Goal: Transaction & Acquisition: Obtain resource

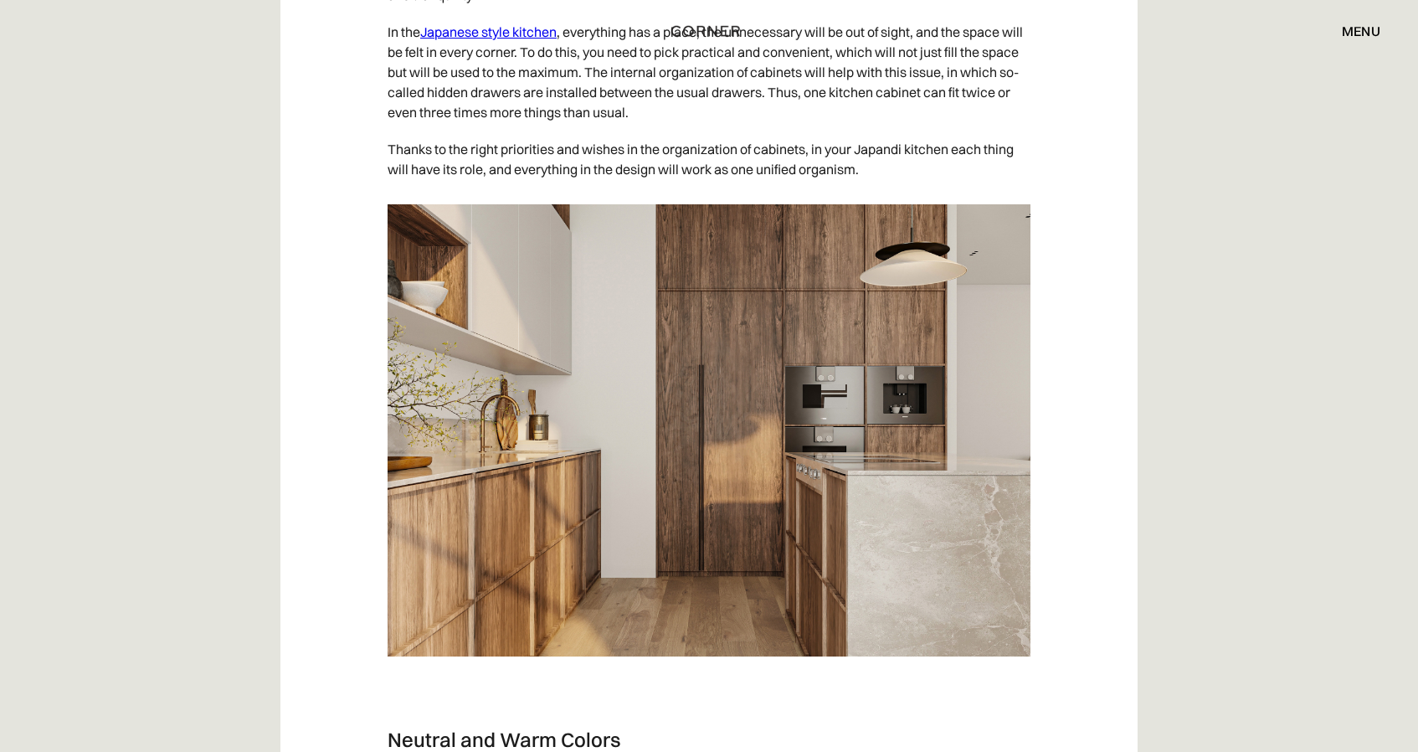
scroll to position [3721, 0]
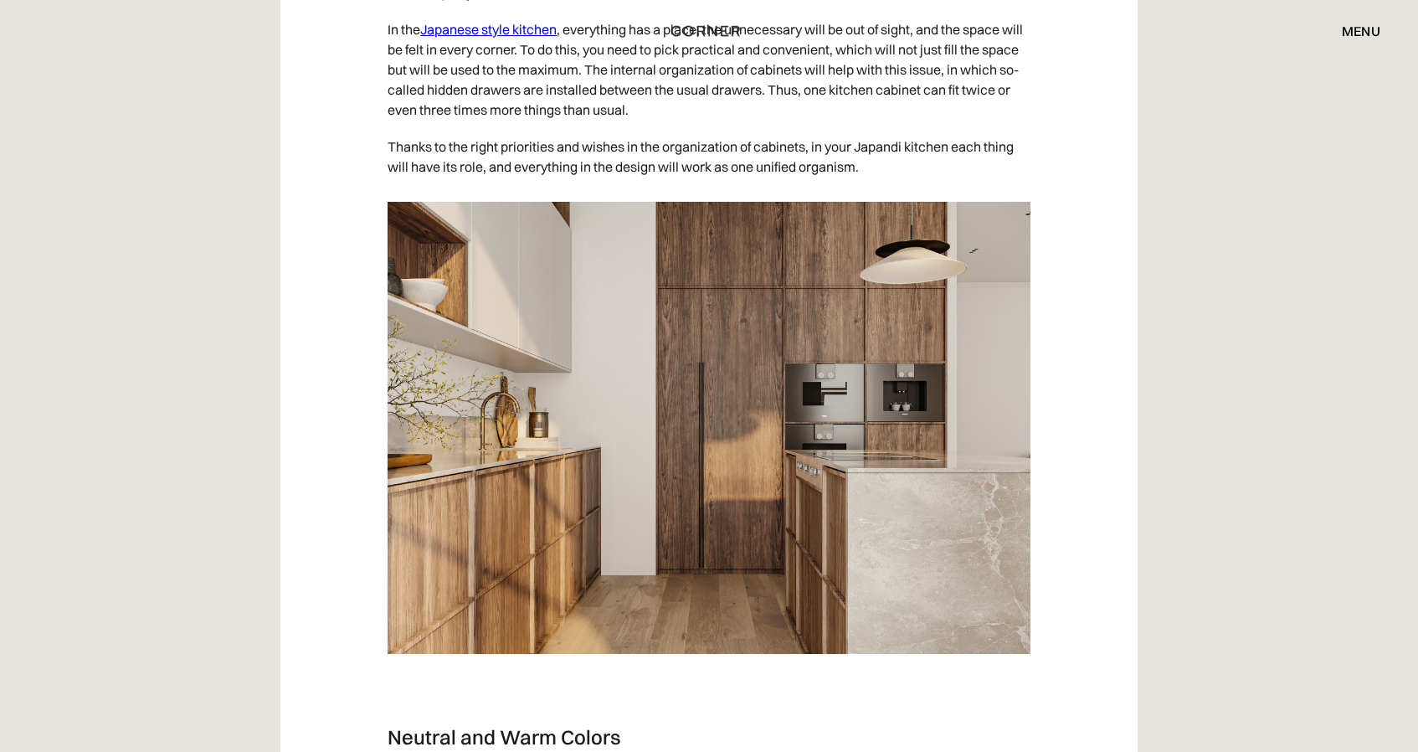
click at [495, 525] on img at bounding box center [709, 428] width 643 height 452
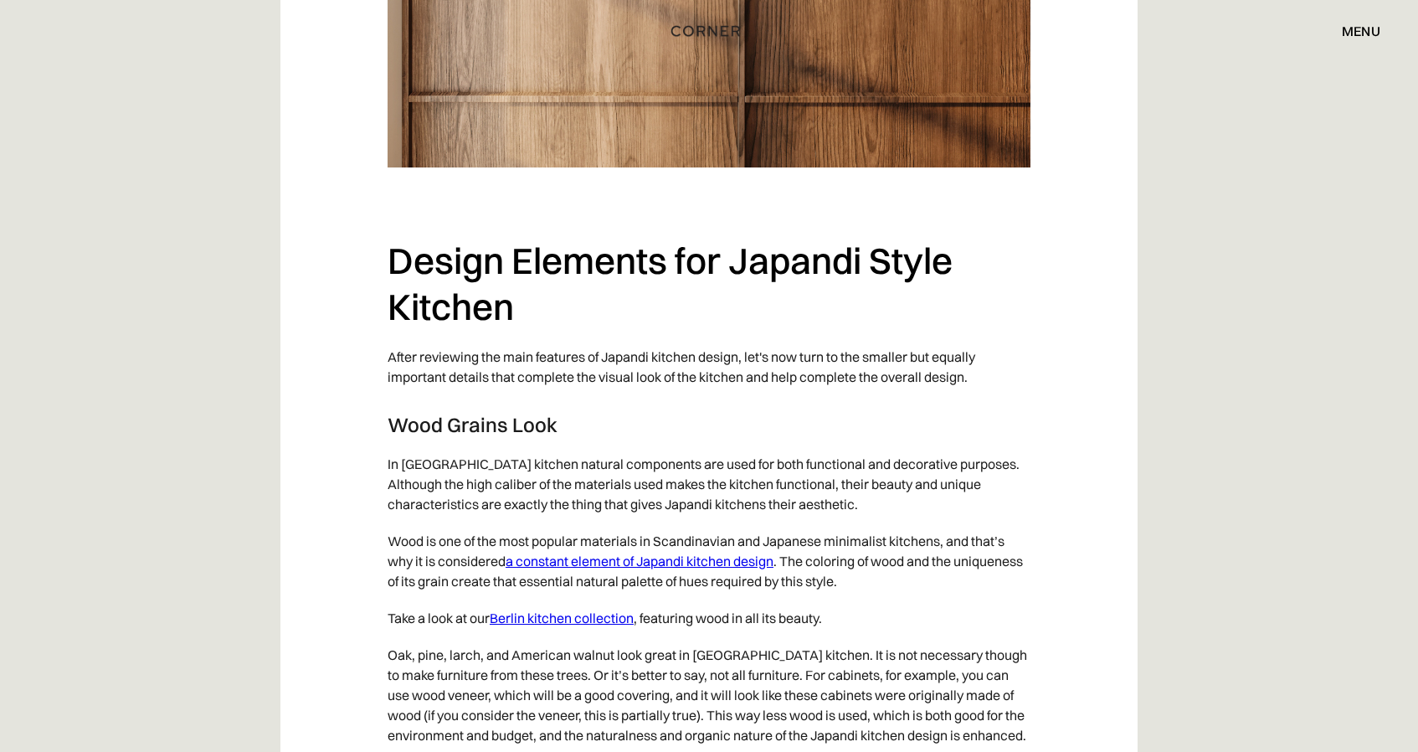
scroll to position [5432, 0]
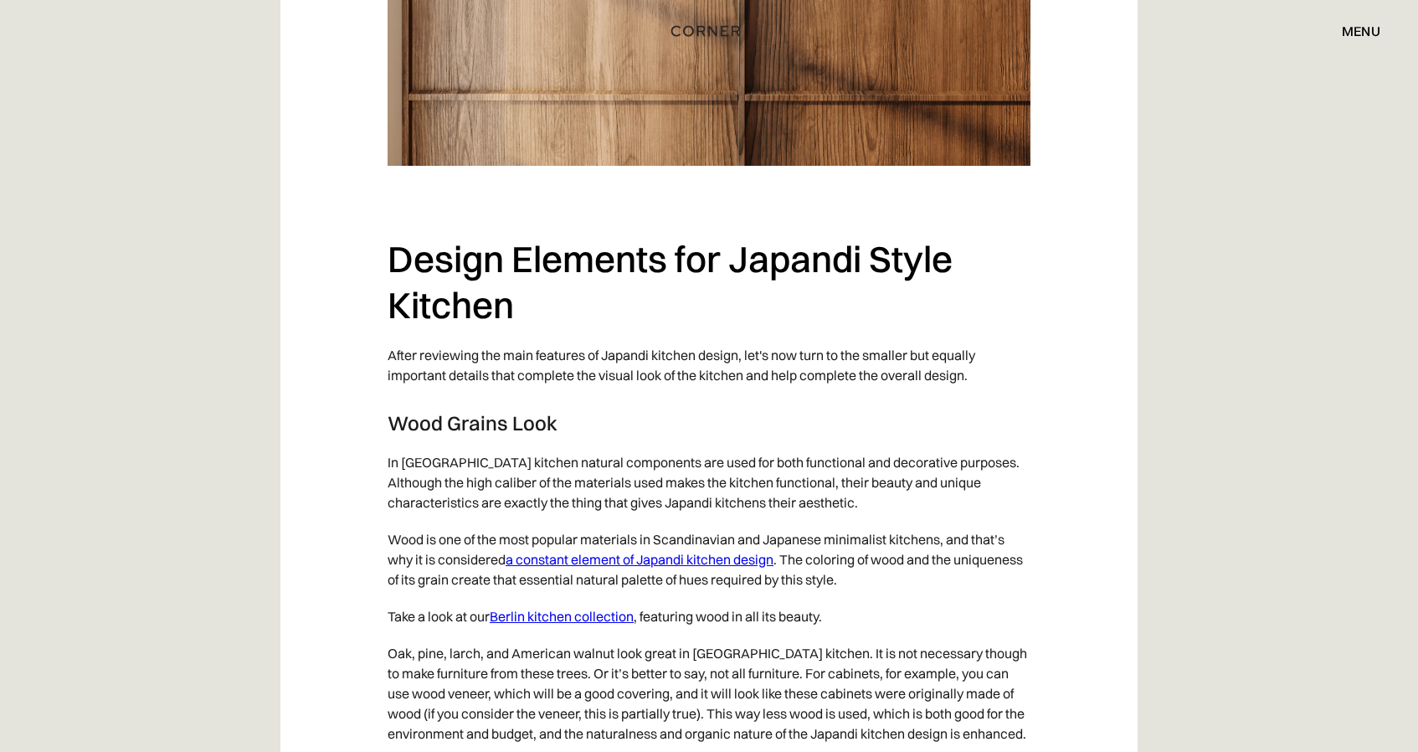
click at [607, 625] on link "Berlin kitchen collection" at bounding box center [562, 616] width 144 height 17
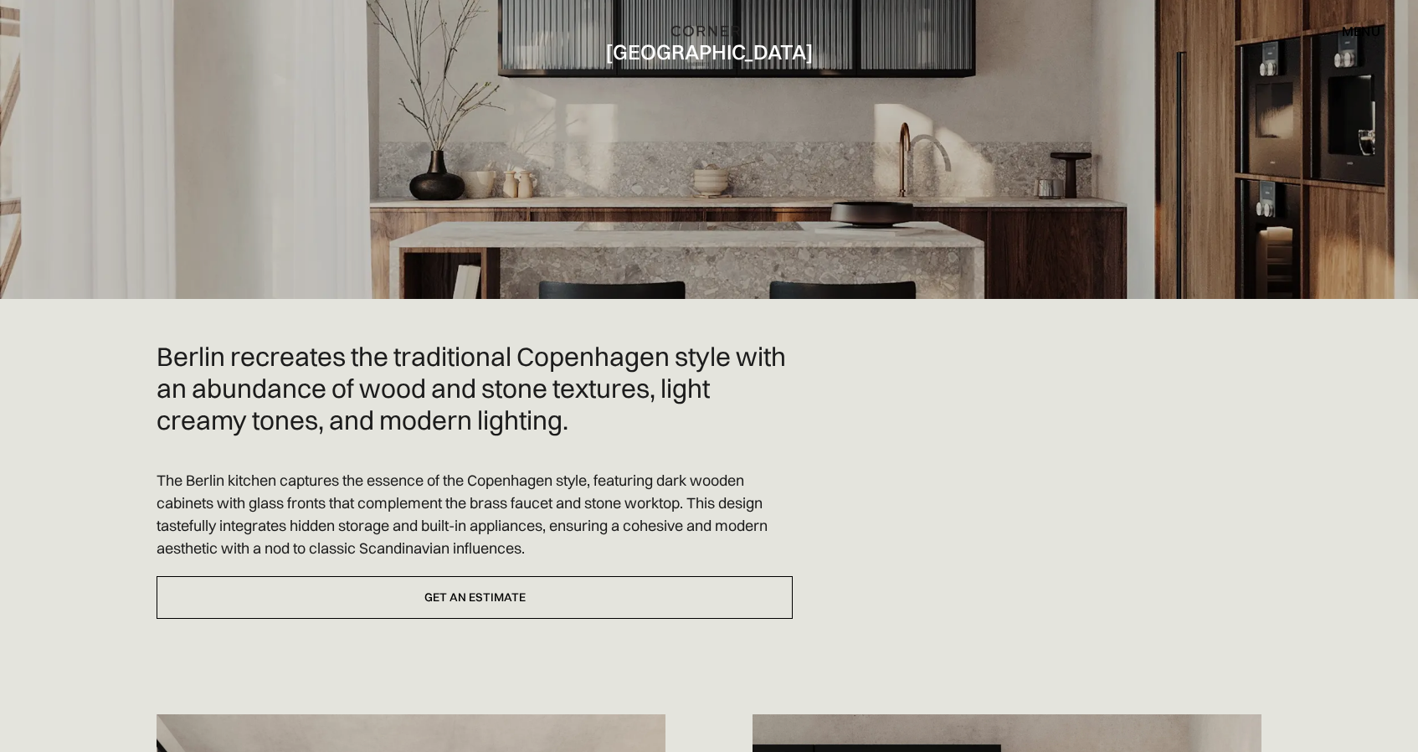
scroll to position [239, 0]
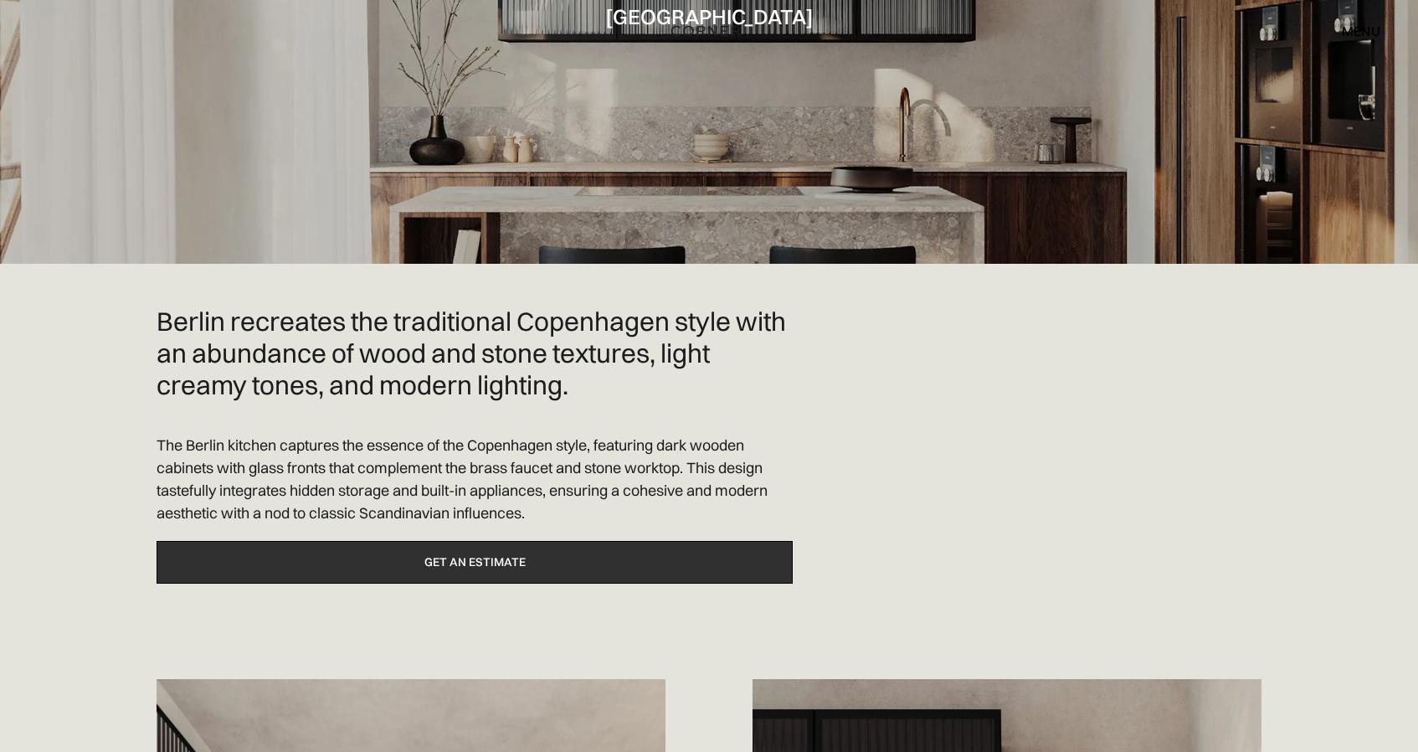
click at [732, 554] on link "Get an estimate" at bounding box center [475, 562] width 636 height 43
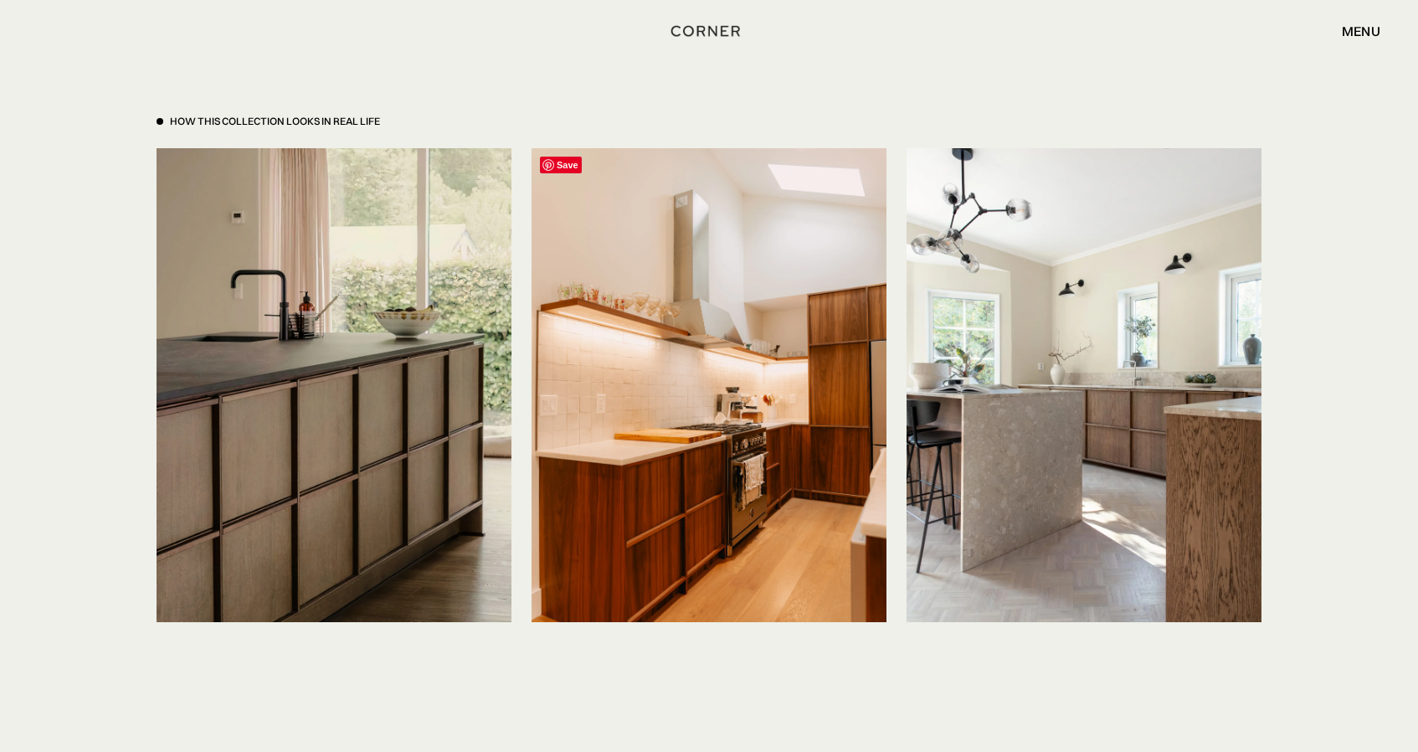
scroll to position [3983, 0]
click at [563, 157] on span "Save" at bounding box center [561, 165] width 42 height 17
